Goal: Information Seeking & Learning: Learn about a topic

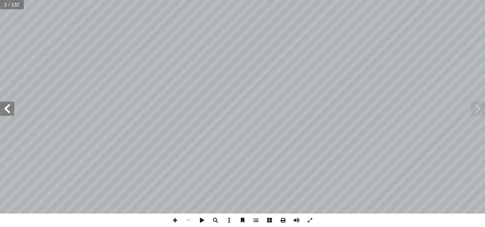
click at [7, 108] on span at bounding box center [7, 109] width 14 height 14
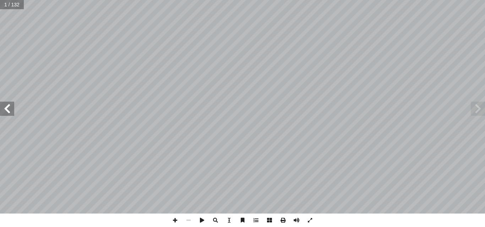
click at [7, 108] on span at bounding box center [7, 109] width 14 height 14
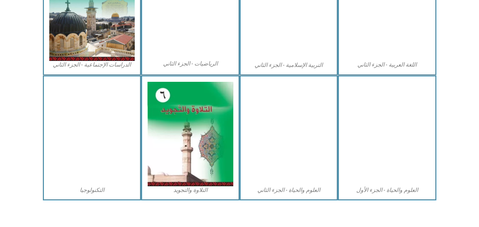
scroll to position [405, 0]
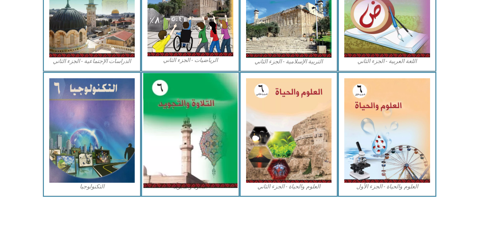
click at [187, 117] on img at bounding box center [190, 130] width 94 height 115
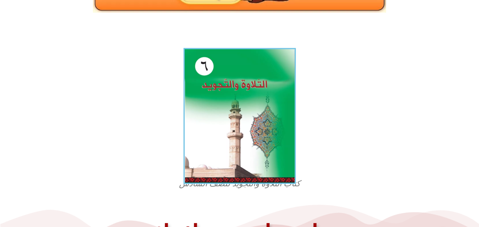
scroll to position [156, 0]
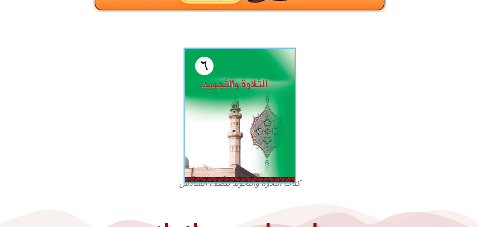
click at [239, 109] on img at bounding box center [239, 116] width 112 height 136
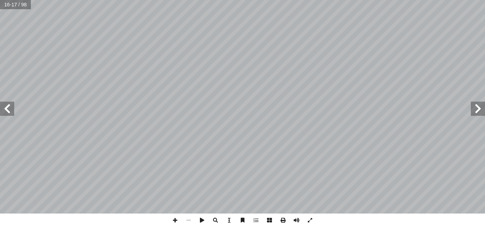
click at [7, 105] on span at bounding box center [7, 109] width 14 height 14
click at [478, 115] on span at bounding box center [477, 109] width 14 height 14
click at [11, 110] on span at bounding box center [7, 109] width 14 height 14
click at [484, 65] on html "الصفحة الرئيسية الصف الأول الصف الثاني الصف الثالث الصف الرابع الصف الخامس الصف…" at bounding box center [242, 32] width 485 height 65
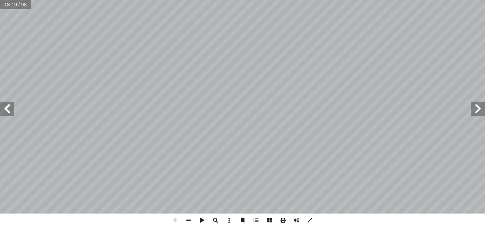
click at [352, 65] on html "الصفحة الرئيسية الصف الأول الصف الثاني الصف الثالث الصف الرابع الصف الخامس الصف…" at bounding box center [242, 32] width 485 height 65
